Goal: Task Accomplishment & Management: Use online tool/utility

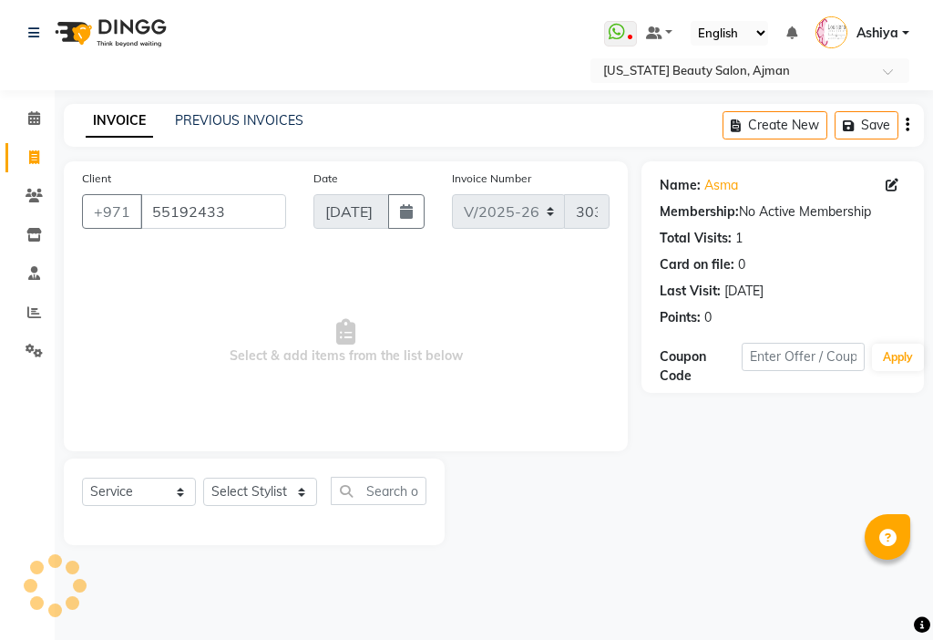
select select "637"
select select "service"
click at [253, 496] on select "Select Stylist [PERSON_NAME] [PERSON_NAME] Ashiya Cashier [PERSON_NAME] [PERSON…" at bounding box center [260, 492] width 114 height 28
select select "48085"
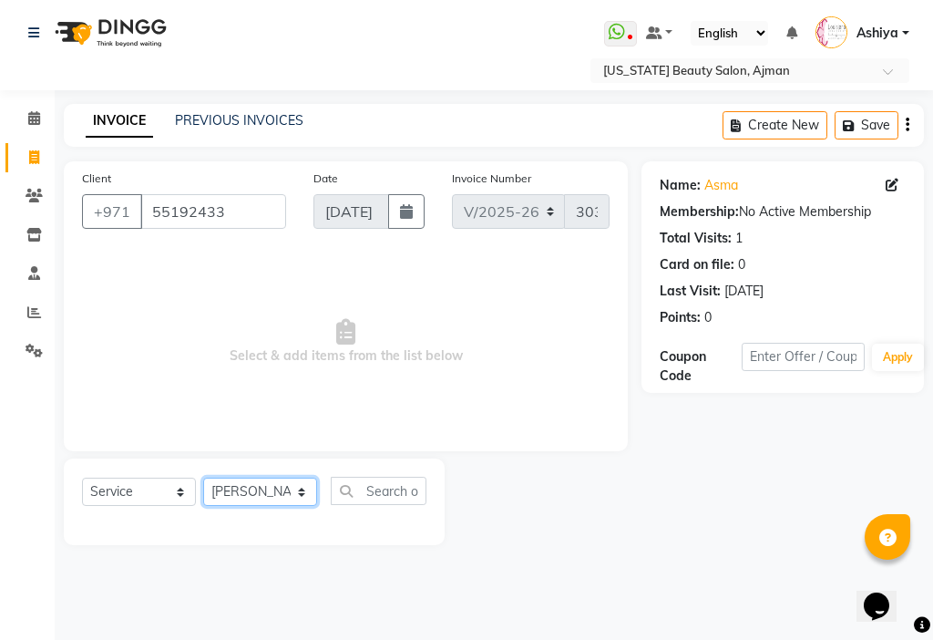
click at [203, 478] on select "Select Stylist [PERSON_NAME] [PERSON_NAME] Ashiya Cashier [PERSON_NAME] [PERSON…" at bounding box center [260, 492] width 114 height 28
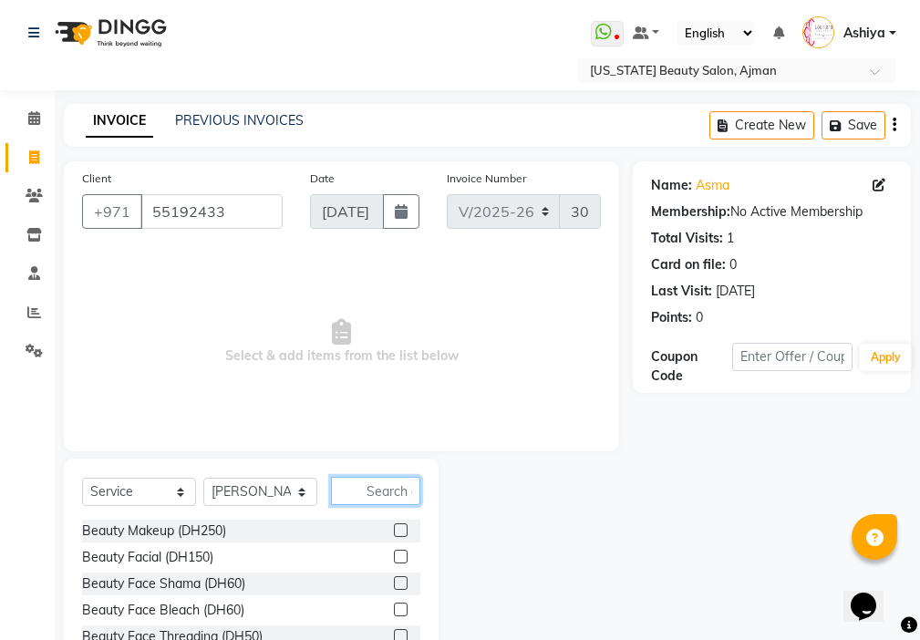
click at [376, 487] on input "text" at bounding box center [375, 491] width 89 height 28
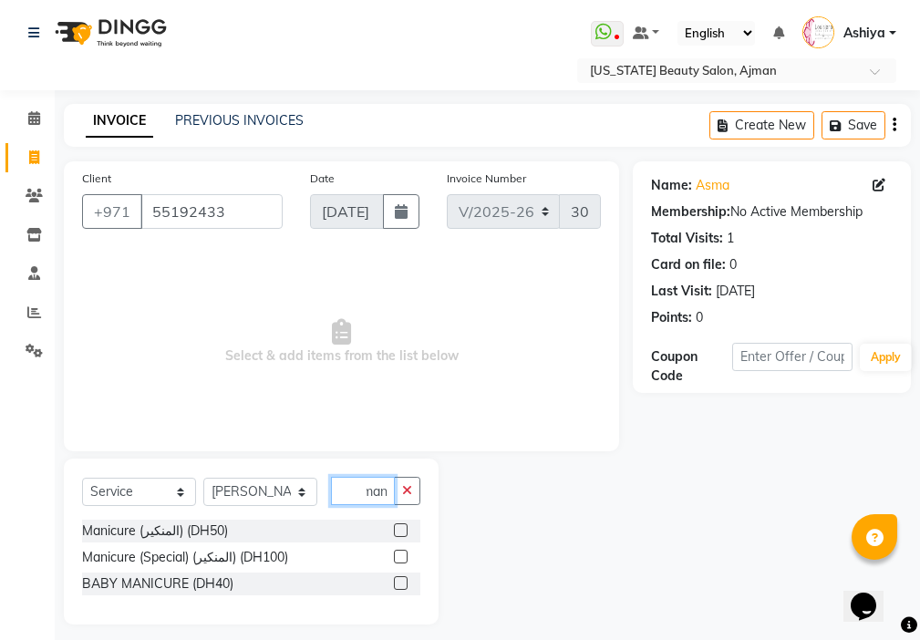
type input "man"
click at [402, 531] on label at bounding box center [401, 530] width 14 height 14
click at [402, 531] on input "checkbox" at bounding box center [400, 531] width 12 height 12
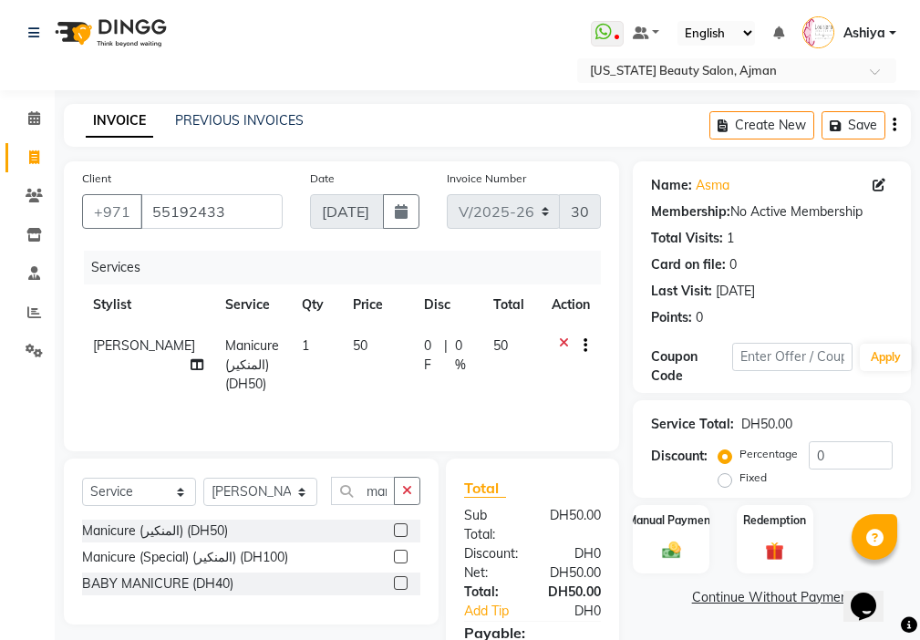
checkbox input "false"
click at [257, 500] on select "Select Stylist [PERSON_NAME] [PERSON_NAME] Ashiya Cashier [PERSON_NAME] [PERSON…" at bounding box center [260, 492] width 114 height 28
select select "68692"
click at [203, 478] on select "Select Stylist [PERSON_NAME] [PERSON_NAME] Ashiya Cashier [PERSON_NAME] [PERSON…" at bounding box center [260, 492] width 114 height 28
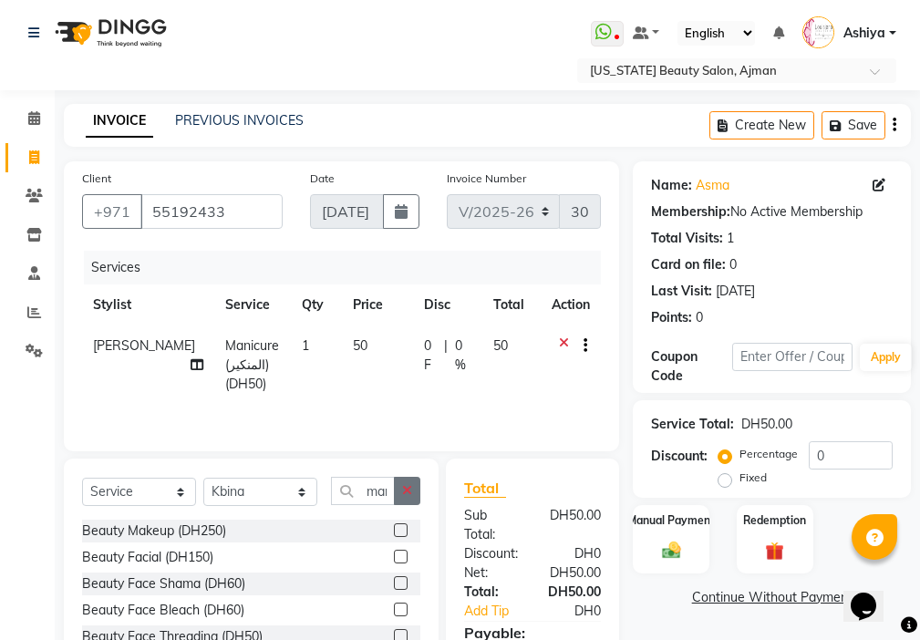
click at [407, 490] on icon "button" at bounding box center [407, 490] width 10 height 13
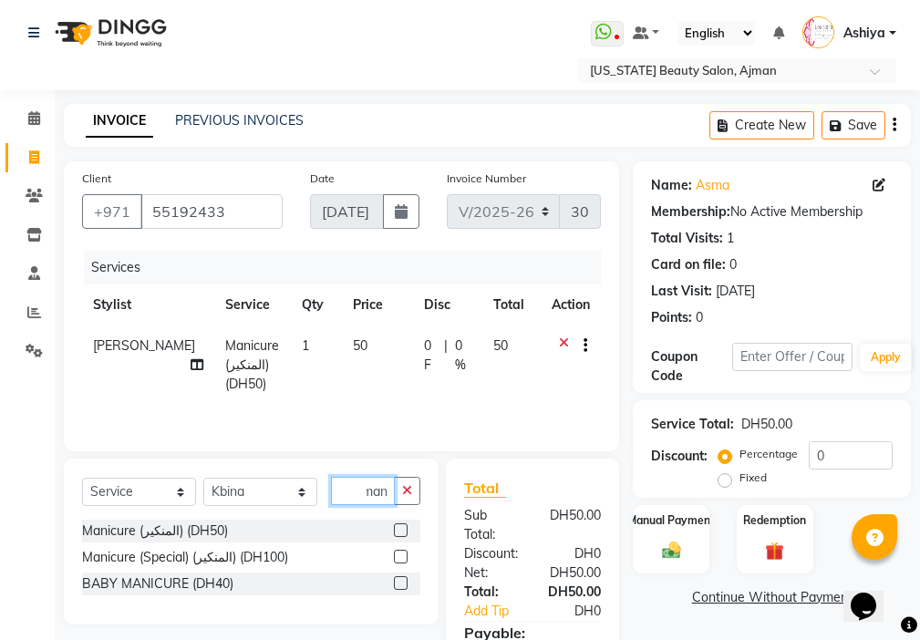
scroll to position [0, 8]
type input "mani"
click at [398, 532] on label at bounding box center [401, 530] width 14 height 14
click at [398, 532] on input "checkbox" at bounding box center [400, 531] width 12 height 12
checkbox input "true"
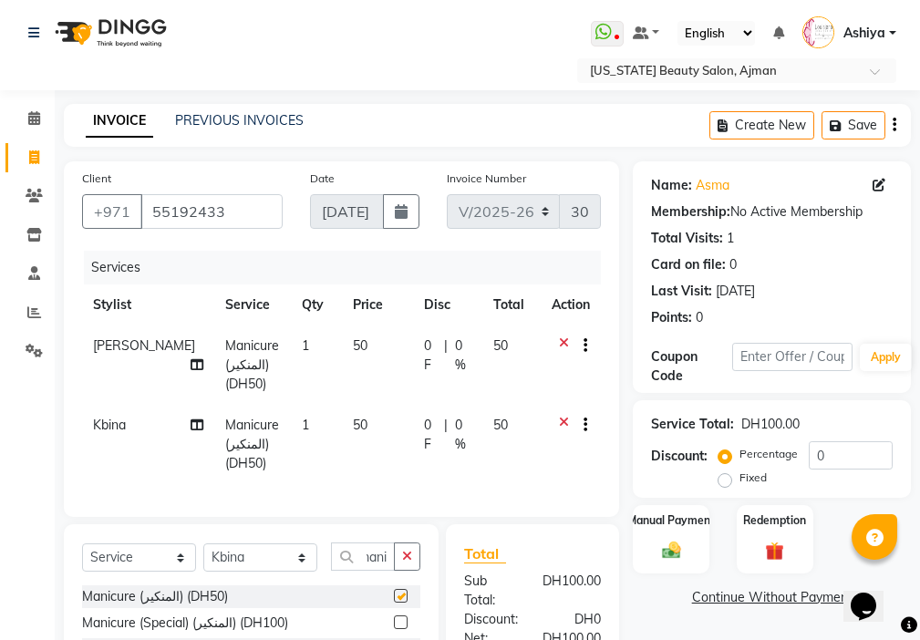
scroll to position [0, 0]
click at [407, 560] on button "button" at bounding box center [407, 556] width 26 height 28
checkbox input "false"
type input "pol"
click at [403, 603] on label at bounding box center [401, 596] width 14 height 14
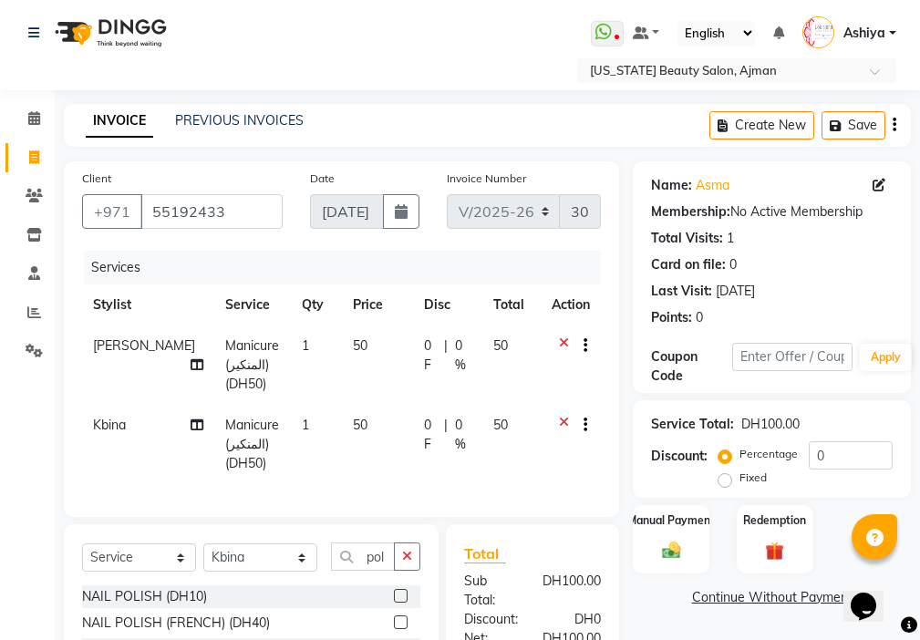
click at [403, 603] on input "checkbox" at bounding box center [400, 597] width 12 height 12
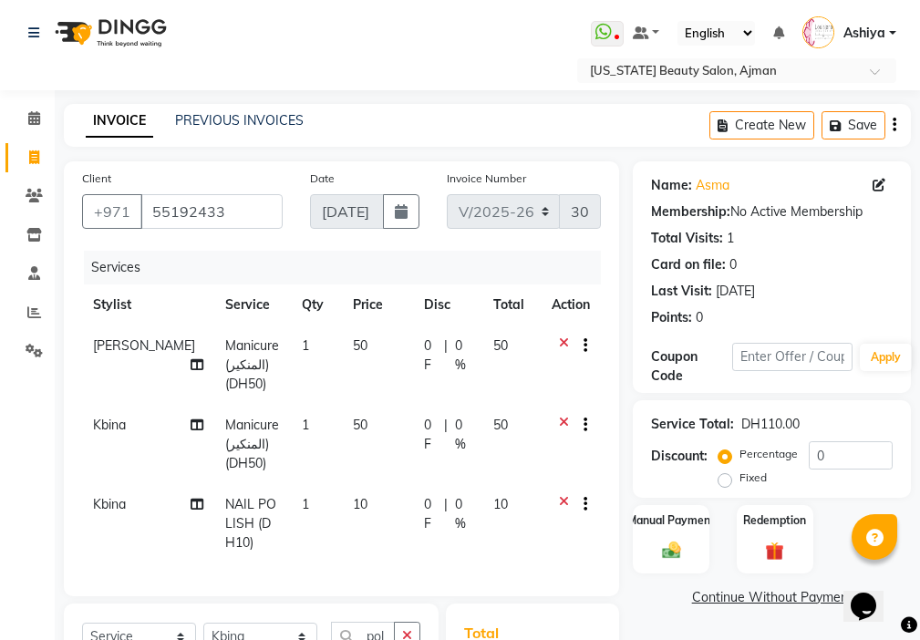
checkbox input "false"
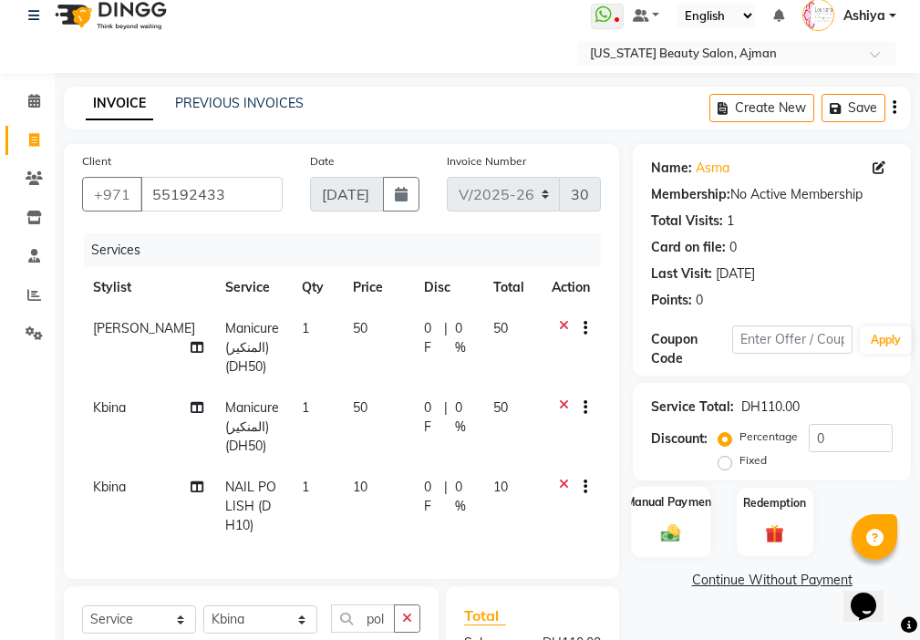
click at [657, 537] on img at bounding box center [670, 533] width 31 height 22
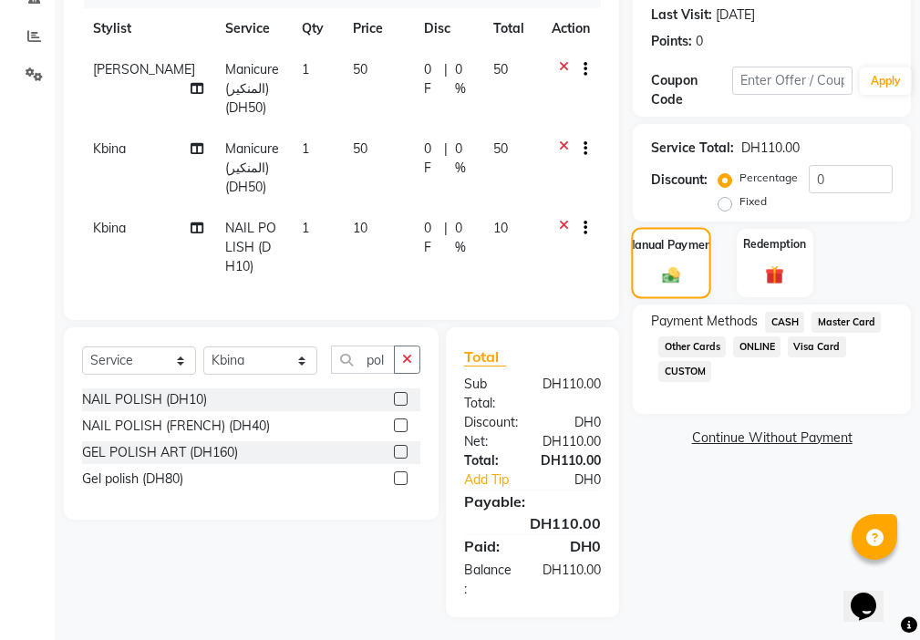
scroll to position [294, 0]
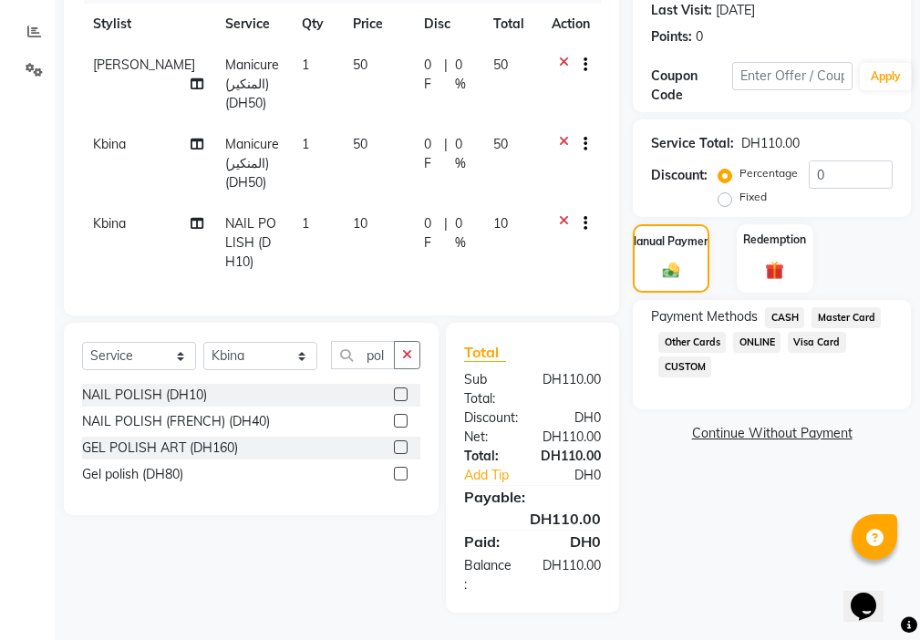
click at [779, 307] on span "CASH" at bounding box center [784, 317] width 39 height 21
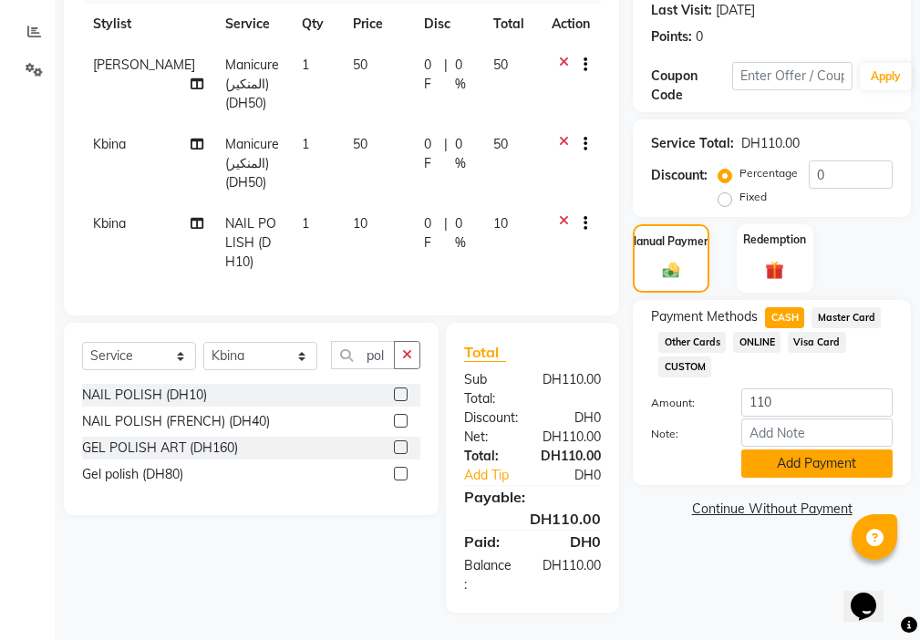
click at [791, 451] on button "Add Payment" at bounding box center [816, 463] width 151 height 28
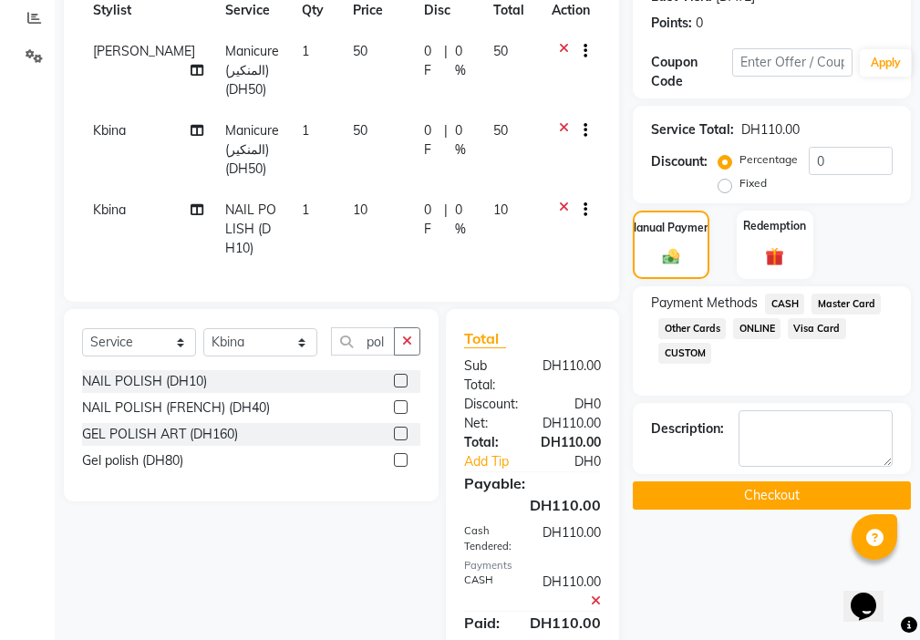
click at [779, 498] on button "Checkout" at bounding box center [772, 495] width 278 height 28
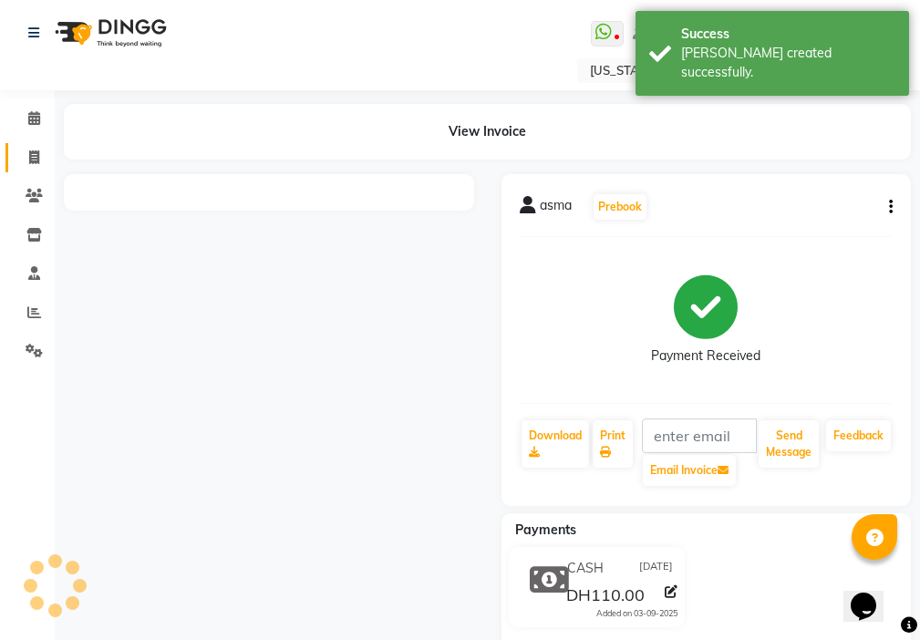
click at [23, 160] on span at bounding box center [34, 158] width 32 height 21
select select "service"
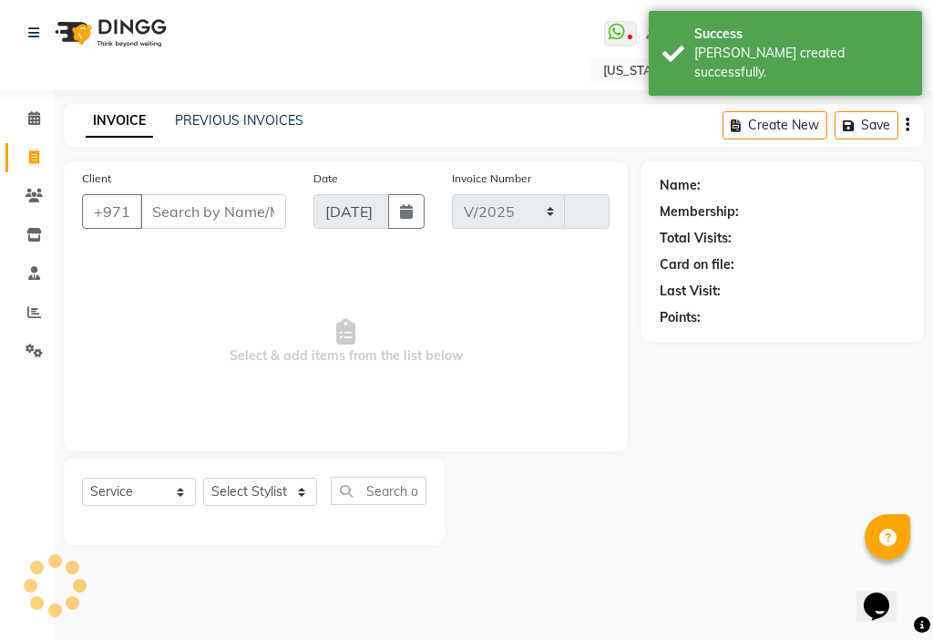
select select "637"
type input "3032"
